Goal: Information Seeking & Learning: Compare options

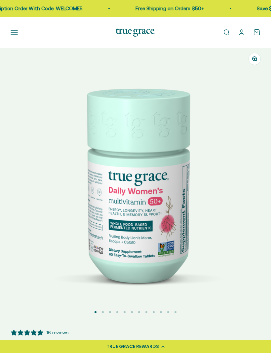
select select "3"
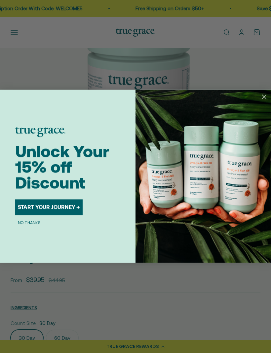
scroll to position [96, 0]
click at [263, 101] on circle "Close dialog" at bounding box center [263, 96] width 9 height 9
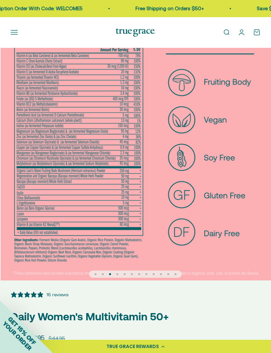
scroll to position [0, 543]
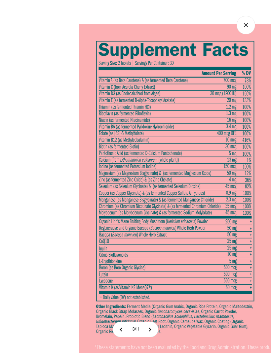
click at [225, 176] on img at bounding box center [245, 190] width 332 height 332
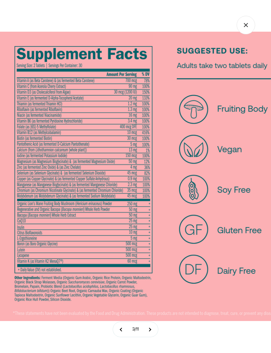
click at [98, 193] on img at bounding box center [145, 177] width 290 height 290
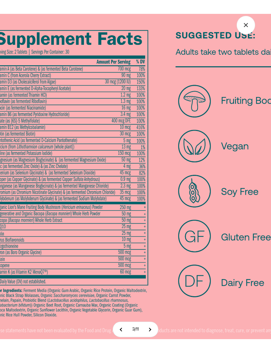
click at [84, 155] on img at bounding box center [140, 177] width 326 height 326
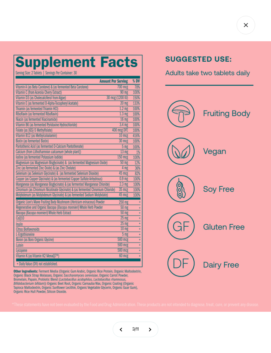
click at [242, 28] on icon "Close gallery" at bounding box center [245, 25] width 18 height 18
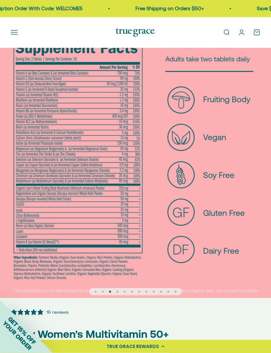
scroll to position [0, 0]
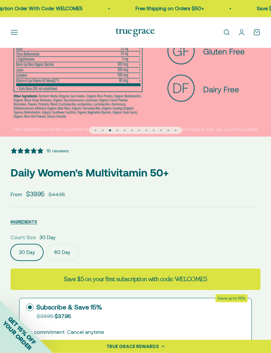
click at [61, 152] on div "16 reviews" at bounding box center [57, 151] width 22 height 7
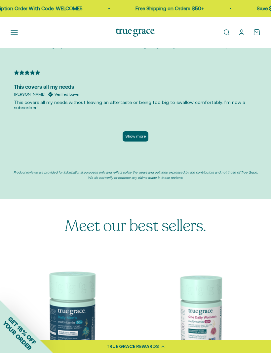
scroll to position [2242, 0]
click at [145, 131] on button "Show more" at bounding box center [136, 136] width 26 height 10
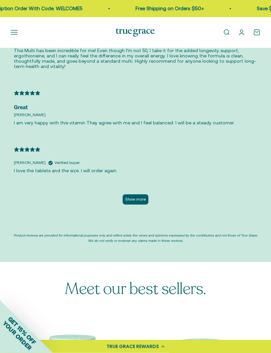
scroll to position [2473, 0]
click at [144, 195] on button "Show more" at bounding box center [136, 200] width 26 height 10
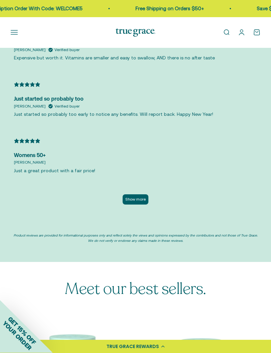
scroll to position [2753, 0]
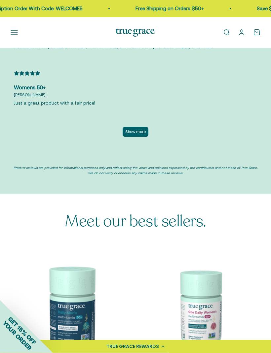
click at [141, 127] on button "Show more" at bounding box center [136, 132] width 26 height 10
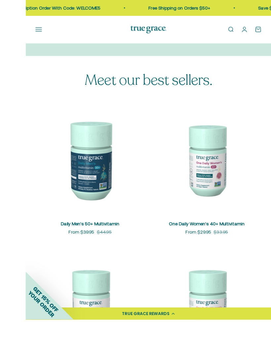
scroll to position [3044, 0]
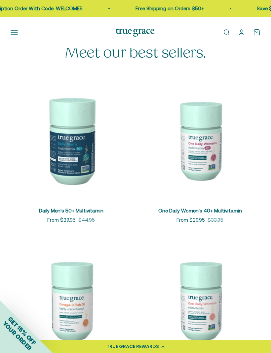
click at [203, 120] on img at bounding box center [199, 140] width 121 height 121
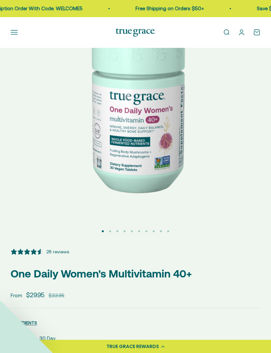
select select "3"
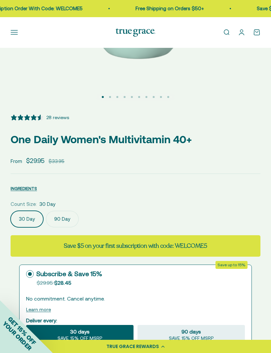
click at [61, 120] on div "28 reviews" at bounding box center [57, 117] width 23 height 7
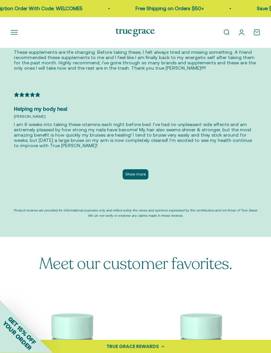
scroll to position [2168, 0]
click at [142, 169] on button "Show more" at bounding box center [136, 174] width 26 height 10
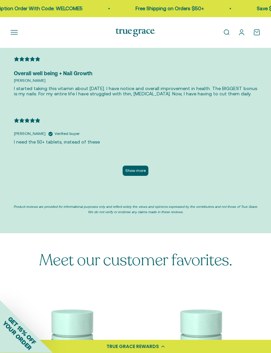
scroll to position [2483, 0]
click at [138, 166] on button "Show more" at bounding box center [136, 171] width 26 height 10
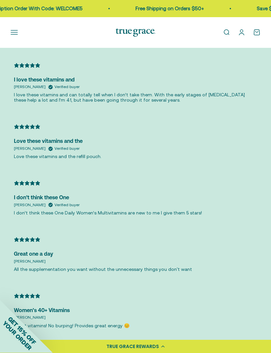
scroll to position [2586, 0]
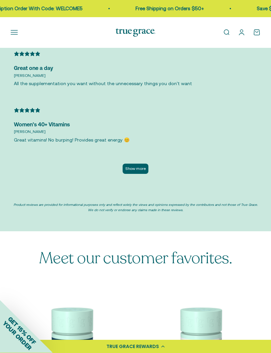
click at [140, 164] on button "Show more" at bounding box center [136, 169] width 26 height 10
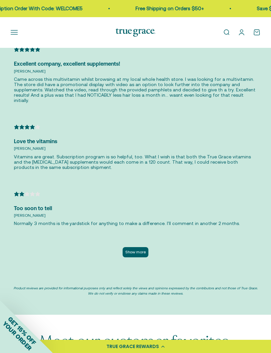
scroll to position [3044, 0]
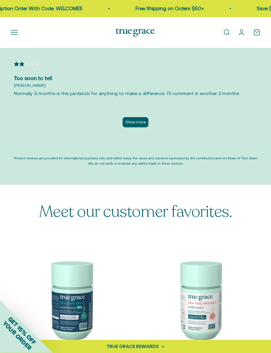
click at [141, 118] on button "Show more" at bounding box center [136, 123] width 26 height 10
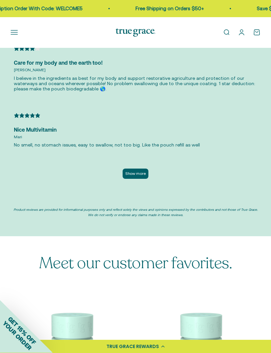
scroll to position [3442, 0]
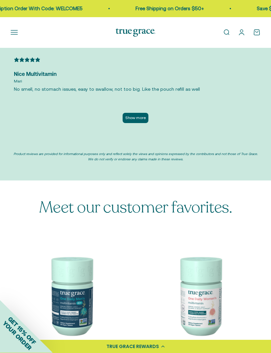
click at [140, 113] on button "Show more" at bounding box center [136, 118] width 26 height 10
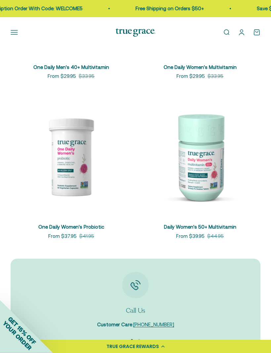
scroll to position [3993, 0]
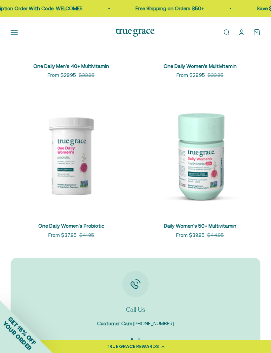
click at [80, 151] on img at bounding box center [71, 155] width 121 height 121
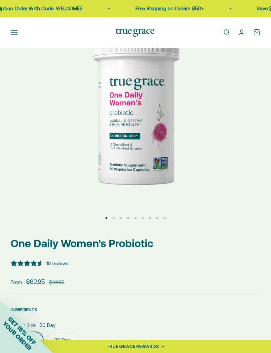
select select "3"
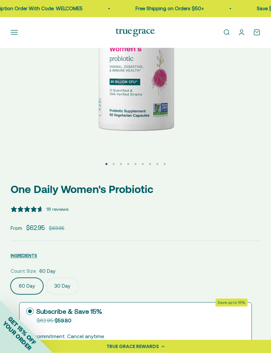
scroll to position [109, 0]
